Goal: Information Seeking & Learning: Learn about a topic

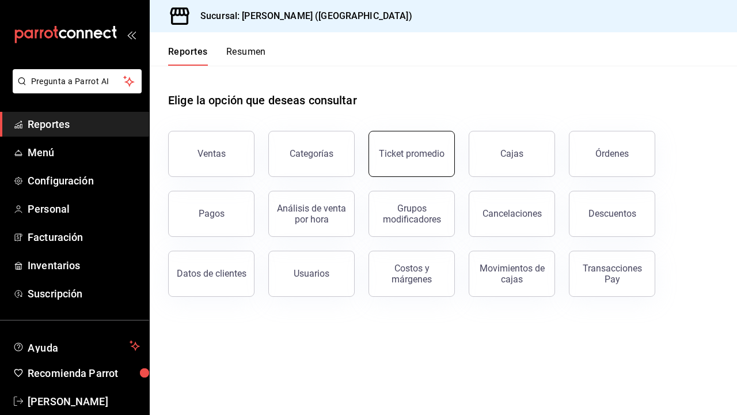
click at [399, 150] on div "Ticket promedio" at bounding box center [412, 153] width 66 height 11
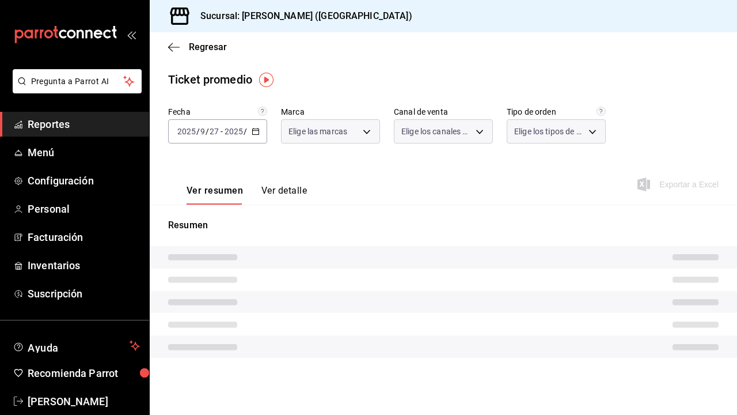
type input "5f60c1fa-4848-4419-84d5-809114a90f2f"
type input "PARROT,UBER_EATS,RAPPI,DIDI_FOOD,ONLINE"
type input "4d4111d7-a6df-440b-ac9c-57f61679a6a5,318b1952-e72e-4a8d-857f-92e0e14d5d95,50c6b…"
click at [202, 126] on div "[DATE] [DATE] - [DATE] [DATE]" at bounding box center [217, 131] width 99 height 24
click at [198, 132] on span "/" at bounding box center [197, 131] width 3 height 9
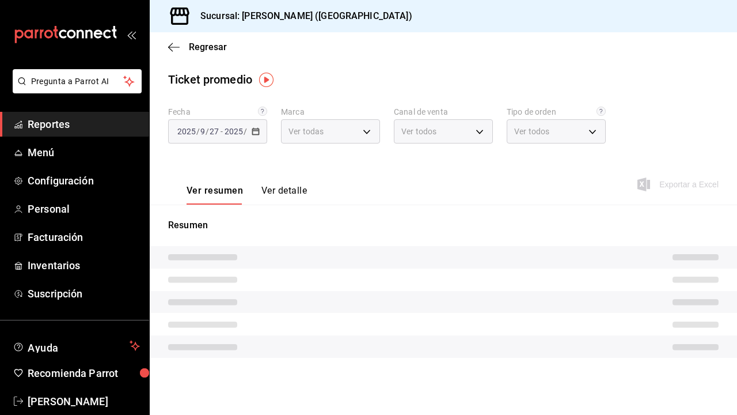
click at [223, 135] on div "[DATE] [DATE]" at bounding box center [245, 131] width 45 height 9
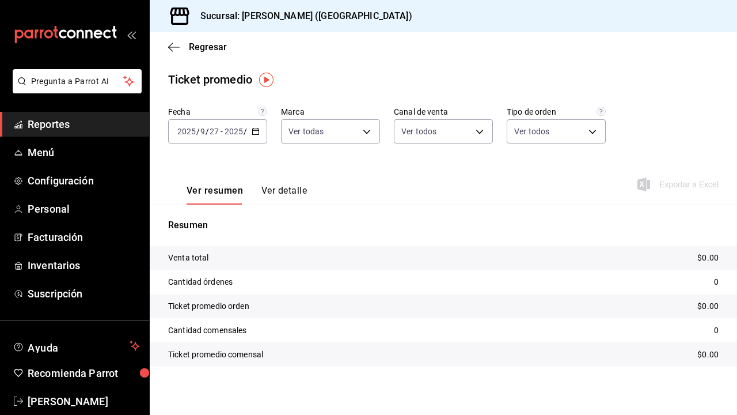
click at [237, 134] on input "2025" at bounding box center [234, 131] width 20 height 9
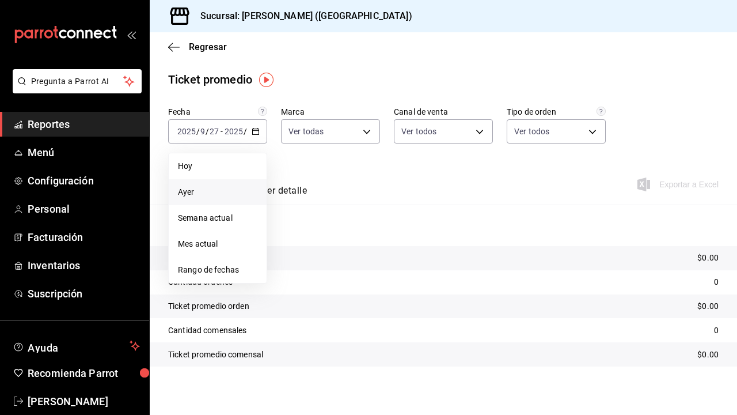
click at [226, 187] on span "Ayer" at bounding box center [217, 192] width 79 height 12
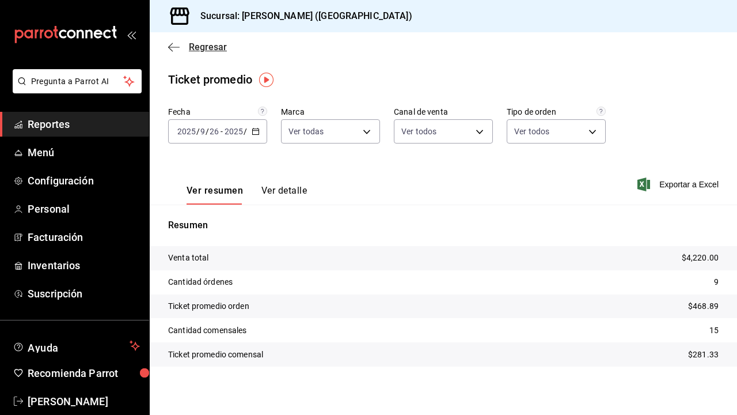
click at [175, 51] on icon "button" at bounding box center [174, 47] width 12 height 10
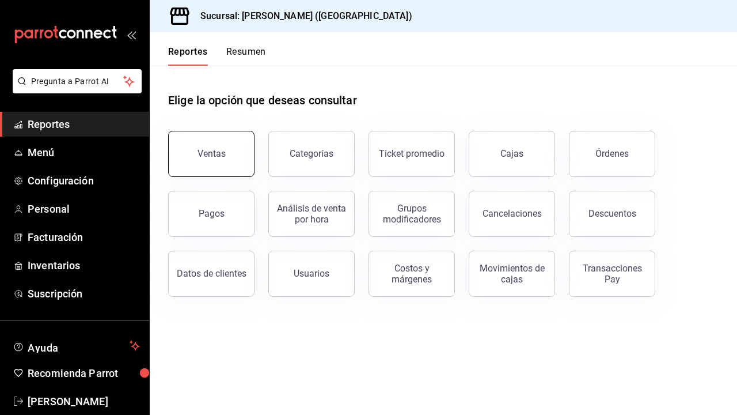
click at [210, 147] on button "Ventas" at bounding box center [211, 154] width 86 height 46
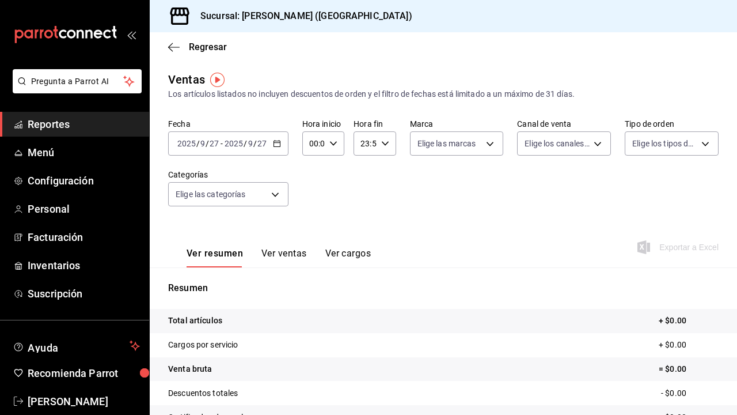
click at [252, 146] on input "9" at bounding box center [251, 143] width 6 height 9
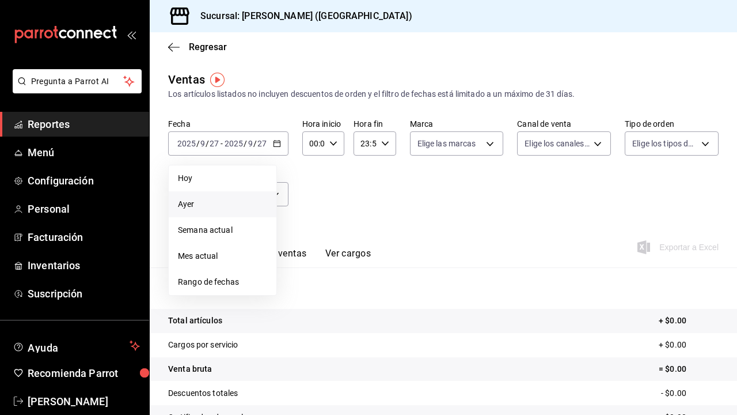
click at [246, 200] on span "Ayer" at bounding box center [222, 204] width 89 height 12
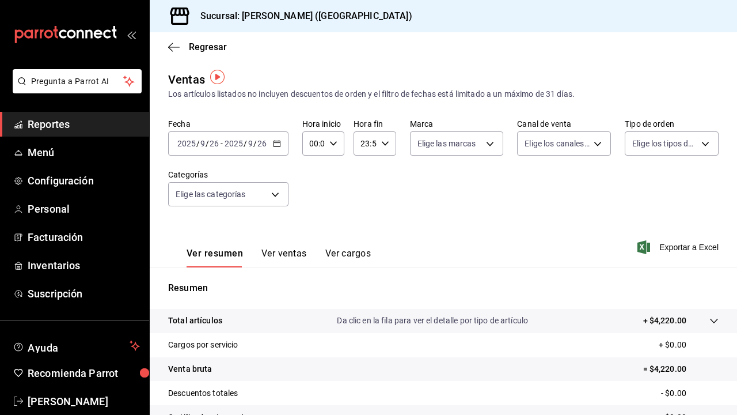
scroll to position [12, 0]
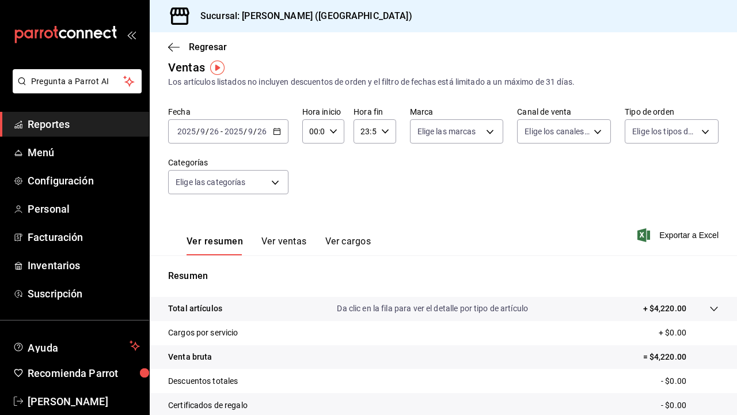
click at [270, 242] on button "Ver ventas" at bounding box center [285, 246] width 46 height 20
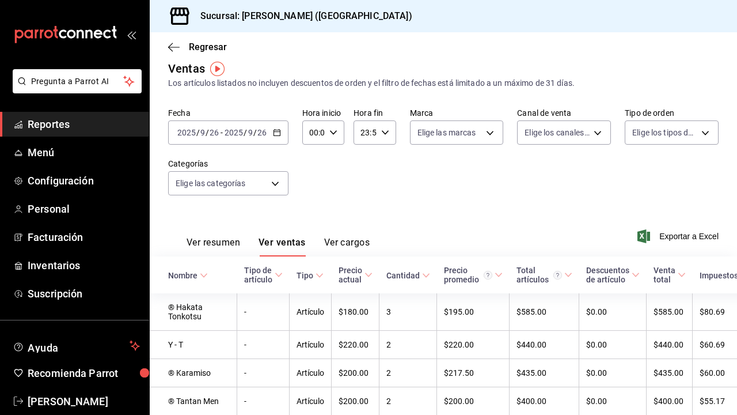
click at [248, 137] on div "[DATE] [DATE] - [DATE] [DATE]" at bounding box center [228, 132] width 120 height 24
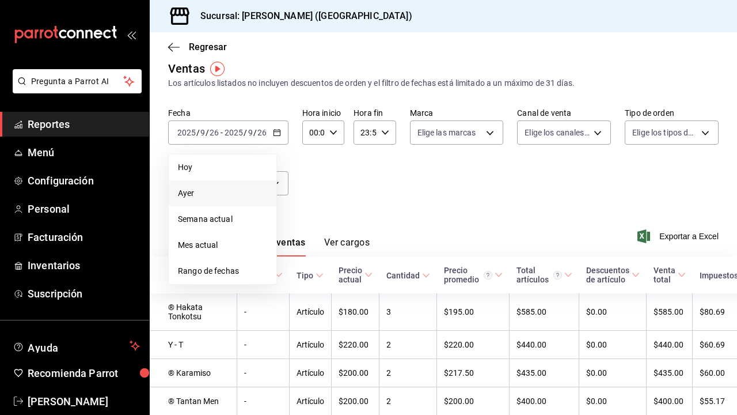
click at [238, 196] on span "Ayer" at bounding box center [222, 193] width 89 height 12
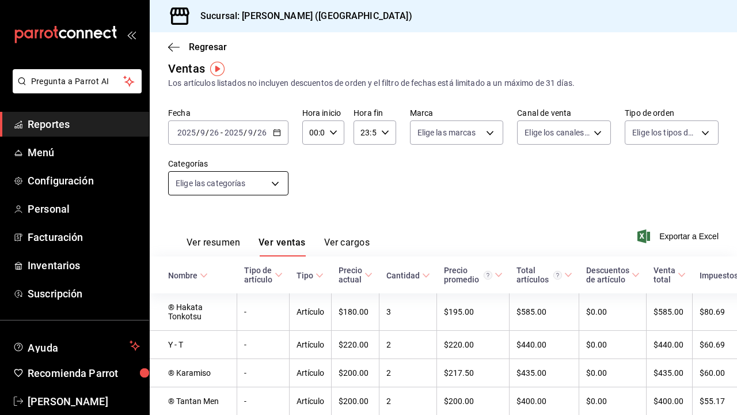
click at [259, 187] on body "Pregunta a Parrot AI Reportes Menú Configuración Personal Facturación Inventari…" at bounding box center [368, 207] width 737 height 415
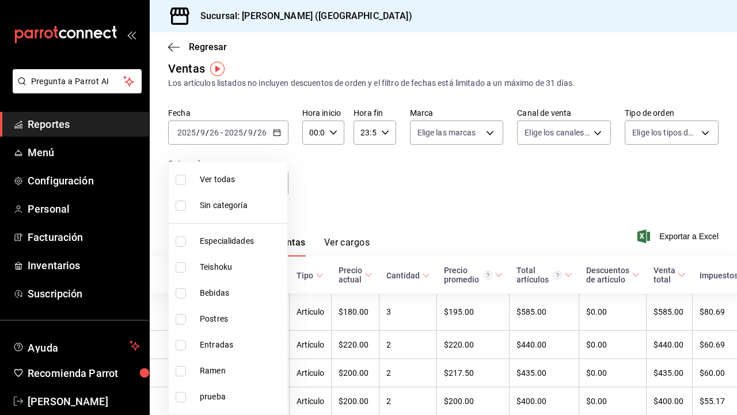
click at [254, 242] on span "Especialidades" at bounding box center [241, 241] width 83 height 12
type input "1208202c-c05a-4274-8ebb-6d861d15a893"
checkbox input "true"
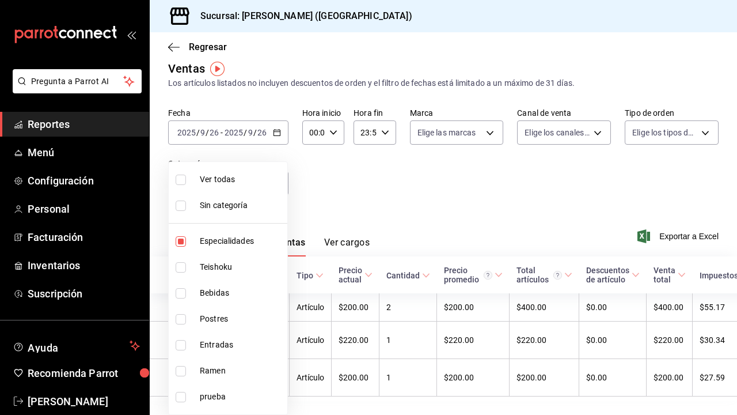
click at [312, 184] on div at bounding box center [368, 207] width 737 height 415
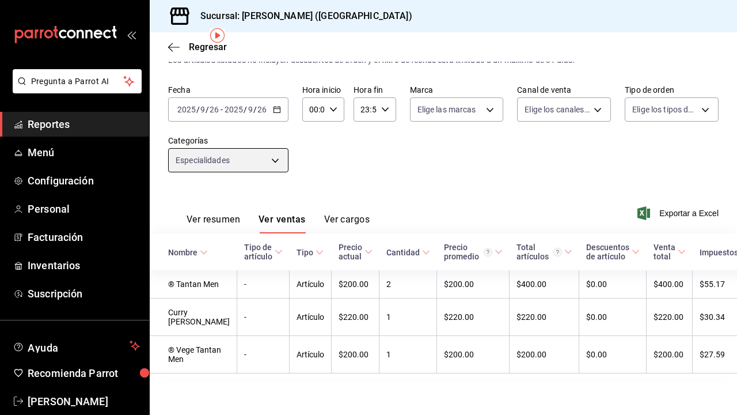
scroll to position [43, 0]
click at [274, 153] on body "Pregunta a Parrot AI Reportes Menú Configuración Personal Facturación Inventari…" at bounding box center [368, 207] width 737 height 415
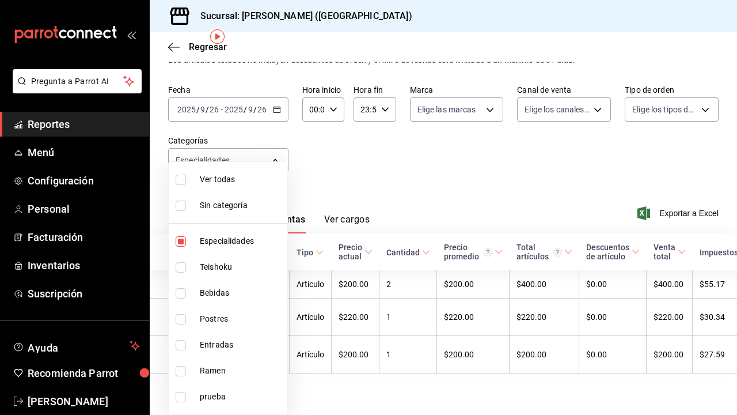
click at [226, 240] on span "Especialidades" at bounding box center [241, 241] width 83 height 12
checkbox input "false"
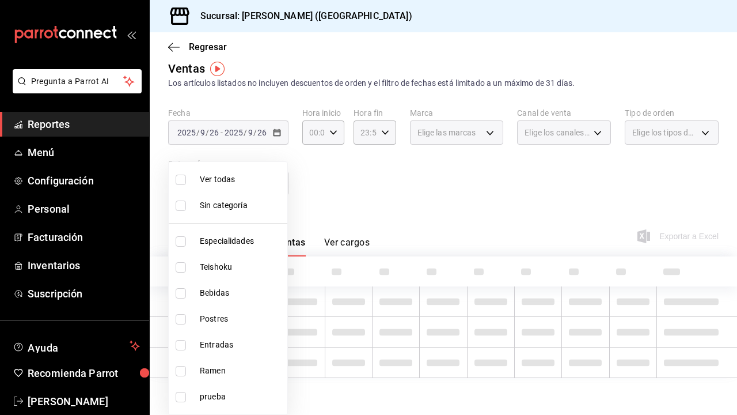
scroll to position [11, 0]
click at [226, 261] on span "Teishoku" at bounding box center [241, 267] width 83 height 12
type input "706114d7-6e8c-46ca-88d5-a7878a8ba1dd"
checkbox input "true"
click at [323, 173] on div at bounding box center [368, 207] width 737 height 415
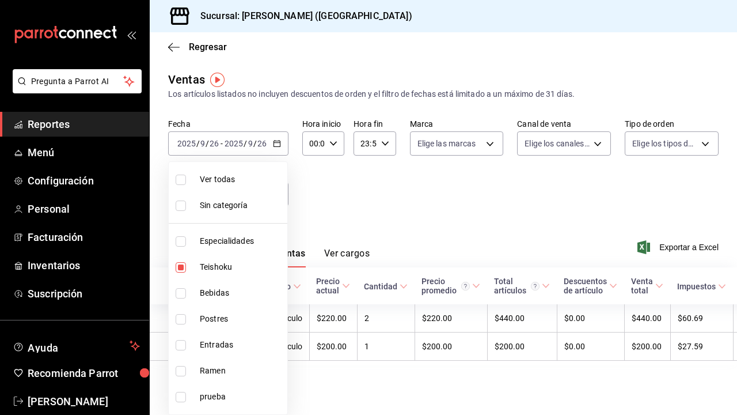
click at [272, 194] on body "Pregunta a Parrot AI Reportes Menú Configuración Personal Facturación Inventari…" at bounding box center [368, 207] width 737 height 415
click at [228, 274] on li "Teishoku" at bounding box center [228, 267] width 119 height 26
checkbox input "false"
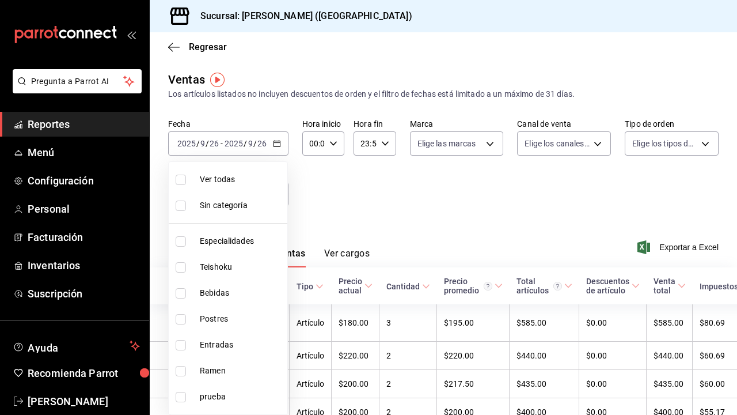
click at [225, 297] on span "Bebidas" at bounding box center [241, 293] width 83 height 12
type input "a96102dc-6fdb-4e1e-bc25-0303fa0760da"
checkbox input "true"
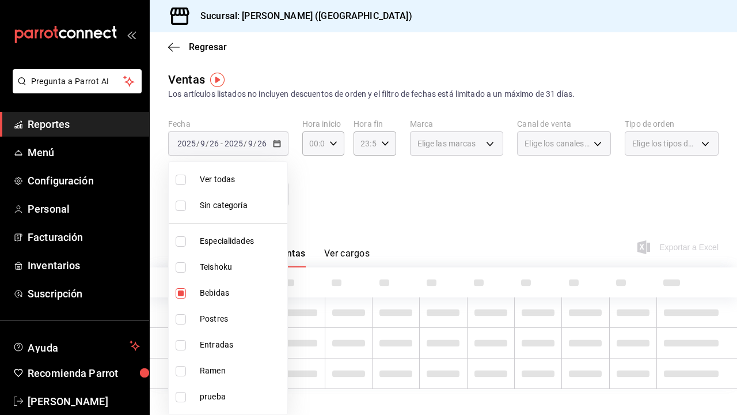
click at [320, 214] on div at bounding box center [368, 207] width 737 height 415
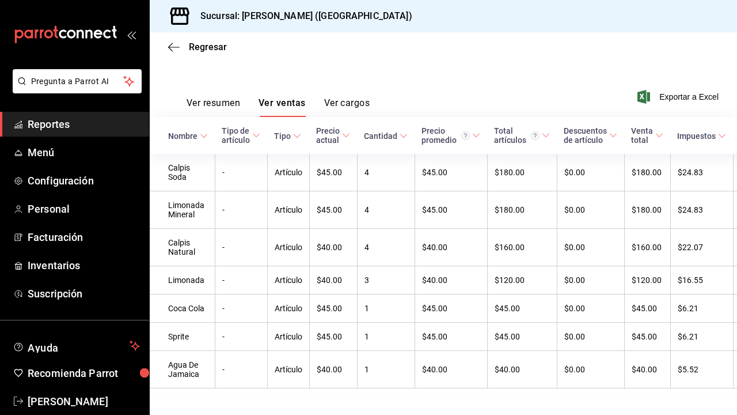
scroll to position [74, 0]
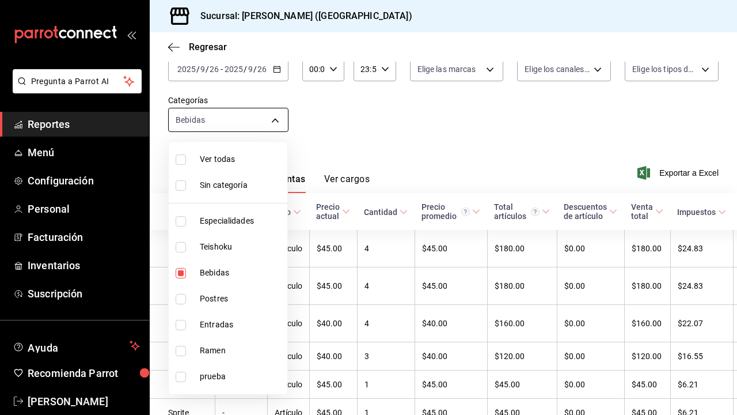
click at [226, 123] on body "Pregunta a Parrot AI Reportes Menú Configuración Personal Facturación Inventari…" at bounding box center [368, 207] width 737 height 415
click at [207, 268] on span "Bebidas" at bounding box center [241, 273] width 83 height 12
checkbox input "false"
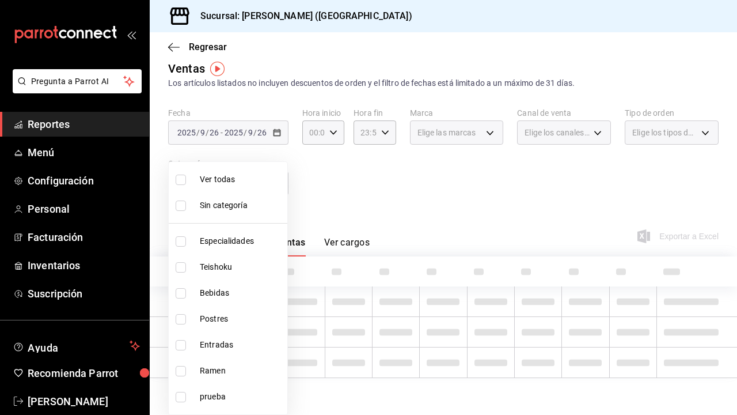
click at [216, 319] on span "Postres" at bounding box center [241, 319] width 83 height 12
type input "e9e28c11-e2cf-4064-98a9-bb0984afbfae"
checkbox input "true"
click at [341, 169] on div at bounding box center [368, 207] width 737 height 415
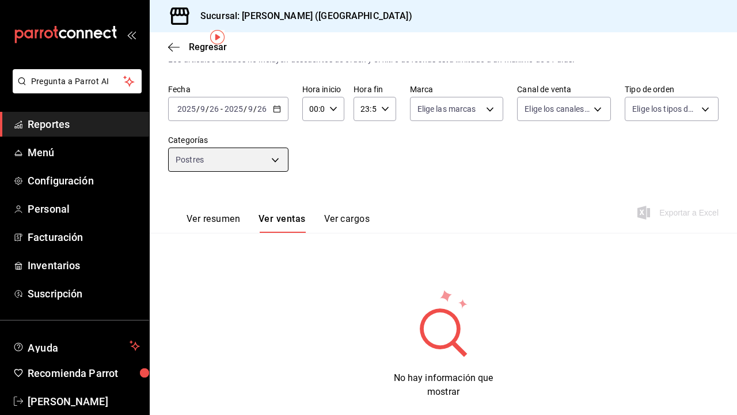
scroll to position [43, 0]
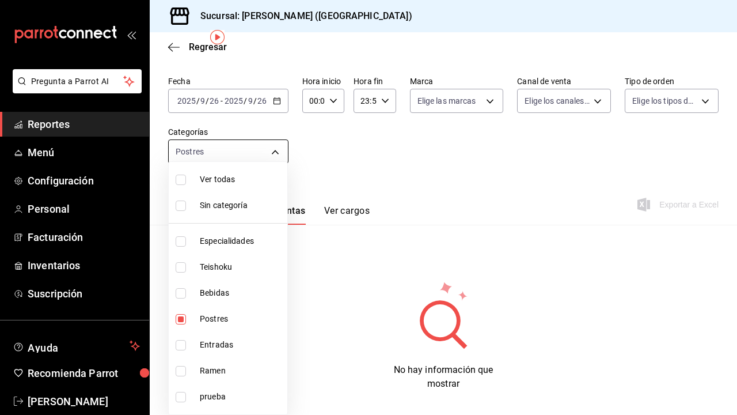
click at [236, 161] on body "Pregunta a Parrot AI Reportes Menú Configuración Personal Facturación Inventari…" at bounding box center [368, 207] width 737 height 415
click at [215, 341] on span "Entradas" at bounding box center [241, 345] width 83 height 12
type input "e9e28c11-e2cf-4064-98a9-bb0984afbfae,6700a422-c1ee-4555-a66f-4cf6bce255b4"
checkbox input "true"
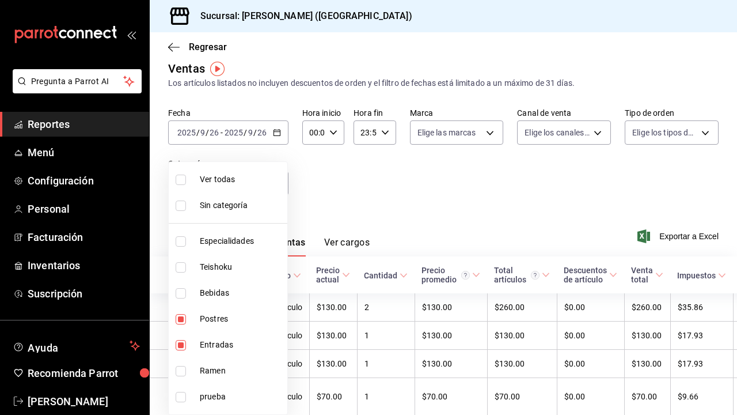
click at [209, 324] on span "Postres" at bounding box center [241, 319] width 83 height 12
type input "6700a422-c1ee-4555-a66f-4cf6bce255b4"
checkbox input "false"
click at [410, 172] on div at bounding box center [368, 207] width 737 height 415
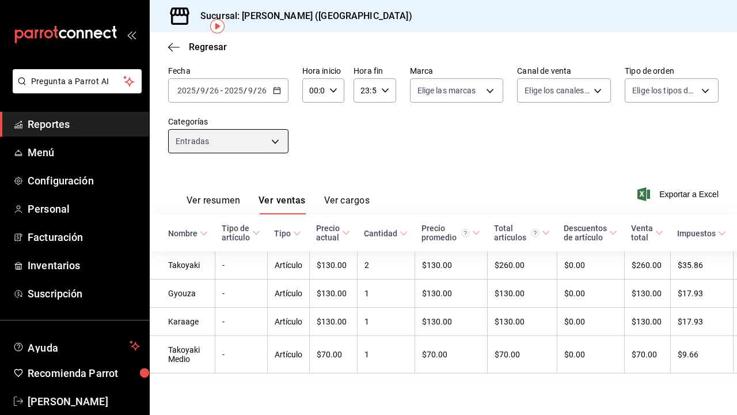
scroll to position [53, 0]
click at [277, 142] on body "Pregunta a Parrot AI Reportes Menú Configuración Personal Facturación Inventari…" at bounding box center [368, 207] width 737 height 415
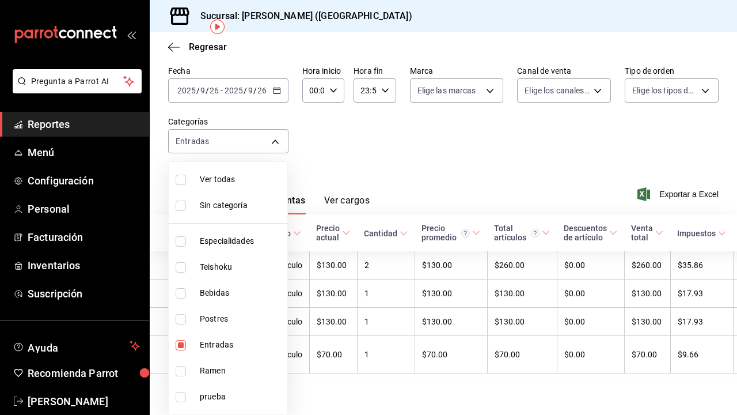
click at [346, 138] on div at bounding box center [368, 207] width 737 height 415
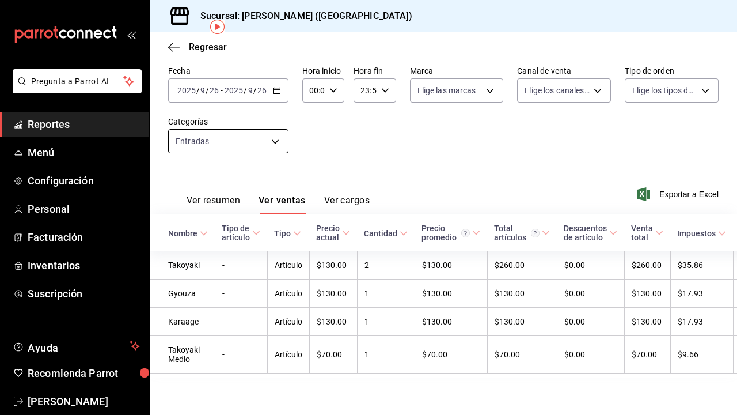
click at [232, 139] on body "Pregunta a Parrot AI Reportes Menú Configuración Personal Facturación Inventari…" at bounding box center [368, 207] width 737 height 415
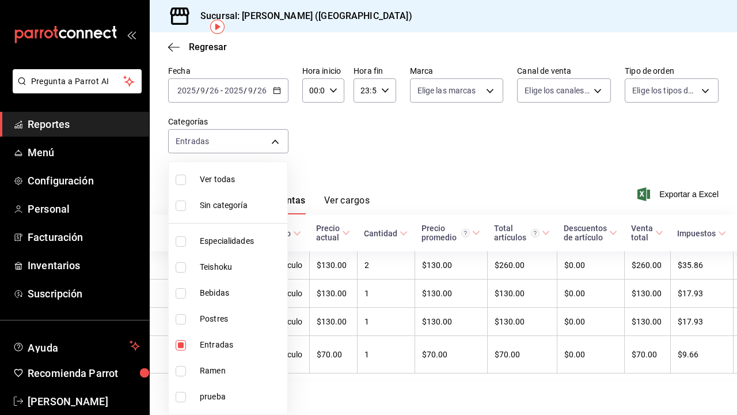
click at [211, 360] on li "Ramen" at bounding box center [228, 371] width 119 height 26
type input "6700a422-c1ee-4555-a66f-4cf6bce255b4,6cc5b05b-0f3a-41c0-8fd4-c21ef2486b47"
checkbox input "true"
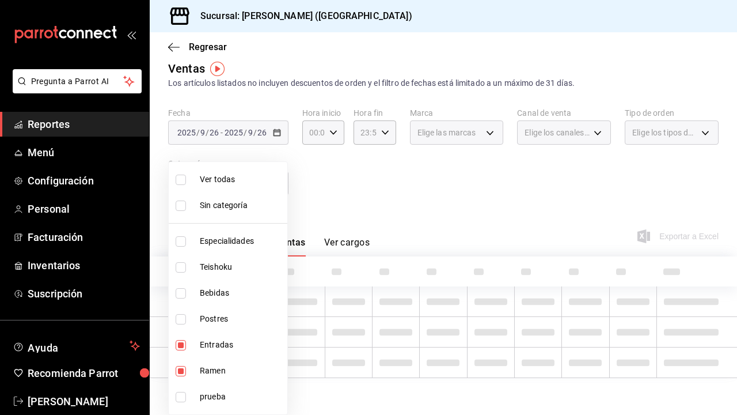
scroll to position [11, 0]
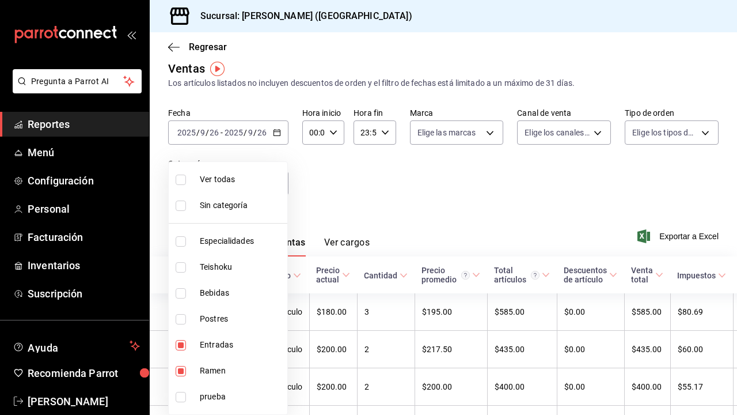
click at [315, 200] on div at bounding box center [368, 207] width 737 height 415
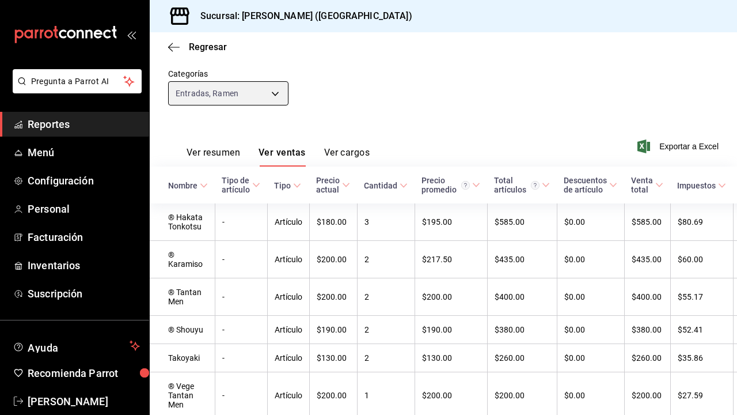
scroll to position [107, 0]
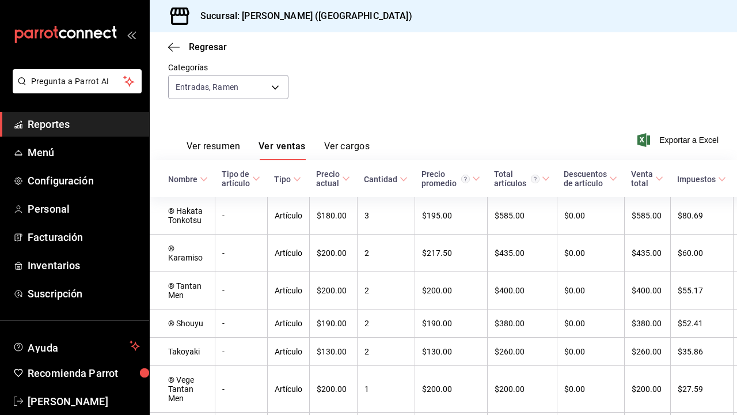
click at [315, 195] on th "Precio actual" at bounding box center [333, 178] width 48 height 37
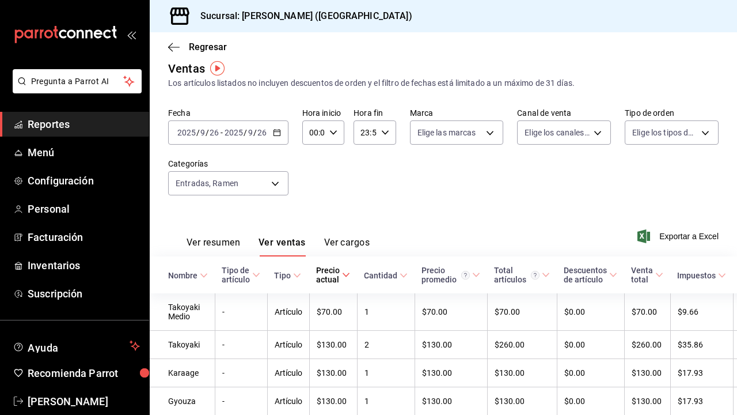
scroll to position [0, 0]
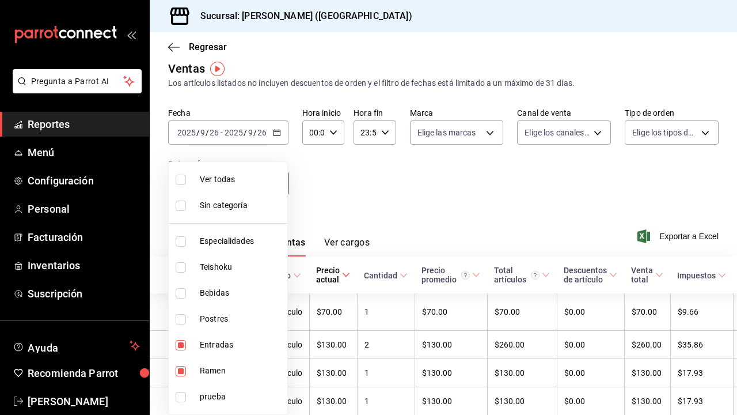
click at [249, 187] on body "Pregunta a Parrot AI Reportes Menú Configuración Personal Facturación Inventari…" at bounding box center [368, 207] width 737 height 415
click at [224, 347] on span "Entradas" at bounding box center [241, 345] width 83 height 12
type input "6cc5b05b-0f3a-41c0-8fd4-c21ef2486b47"
checkbox input "false"
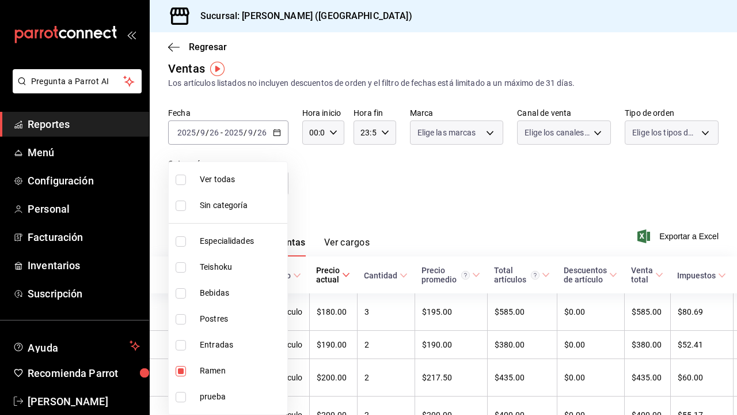
click at [342, 194] on div at bounding box center [368, 207] width 737 height 415
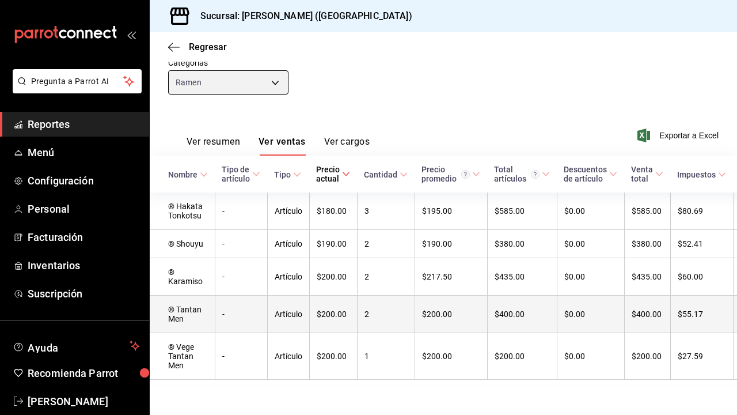
scroll to position [116, 0]
